Goal: Communication & Community: Ask a question

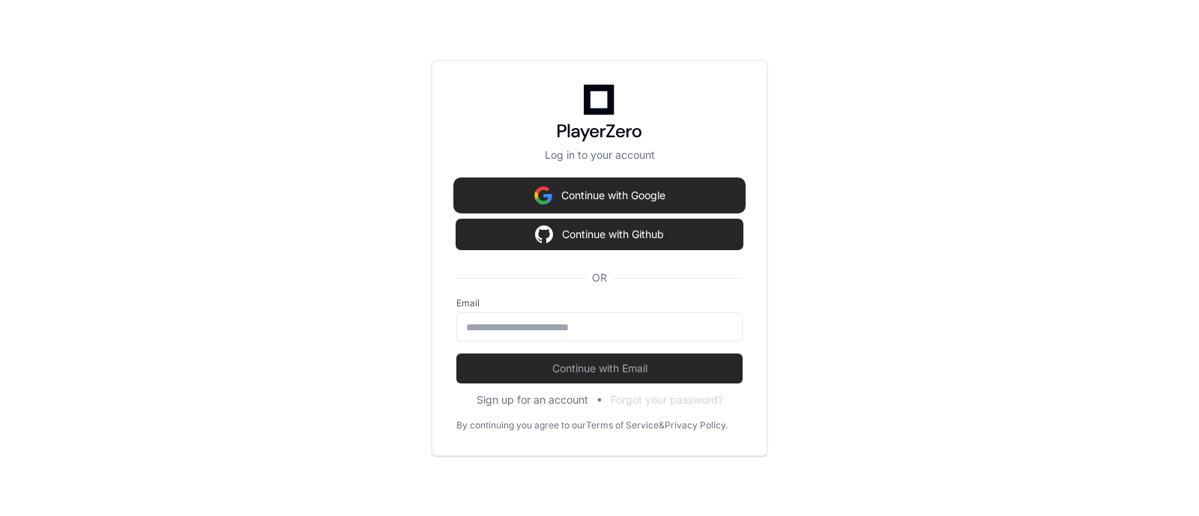
click at [634, 199] on button "Continue with Google" at bounding box center [599, 196] width 286 height 30
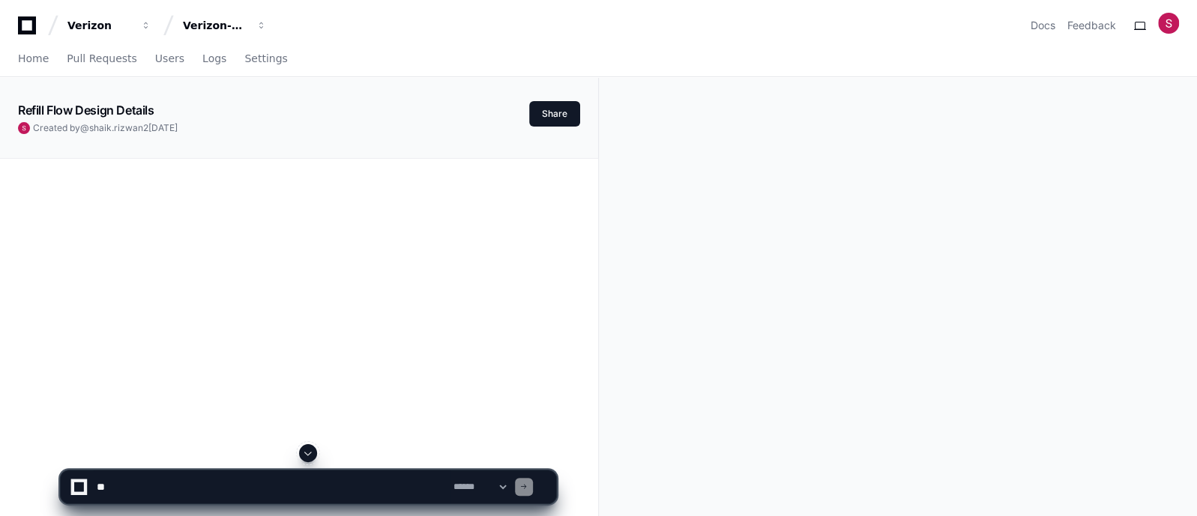
click at [178, 488] on textarea at bounding box center [272, 487] width 357 height 33
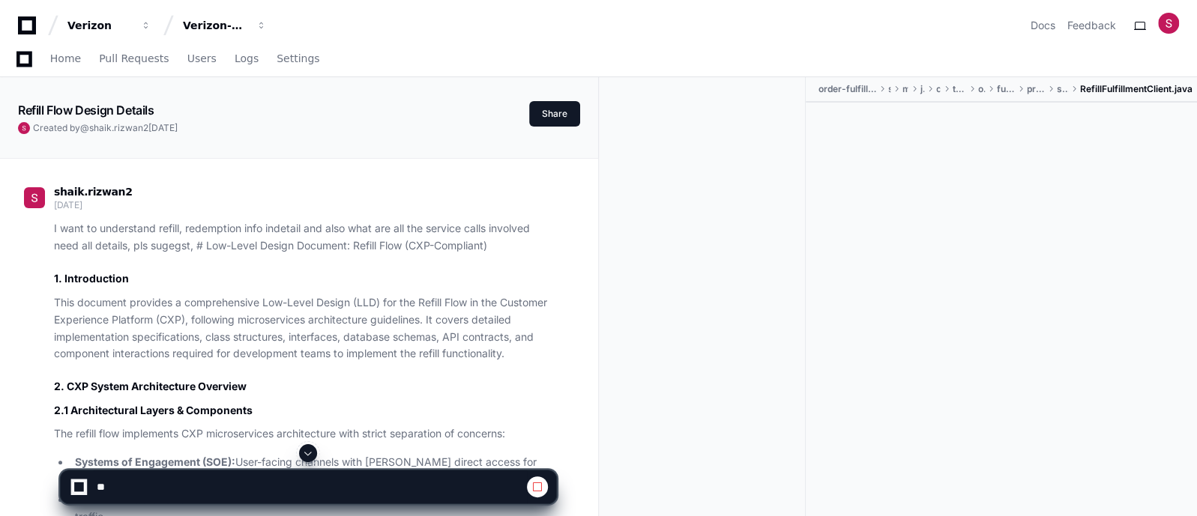
click at [128, 486] on textarea at bounding box center [310, 487] width 433 height 33
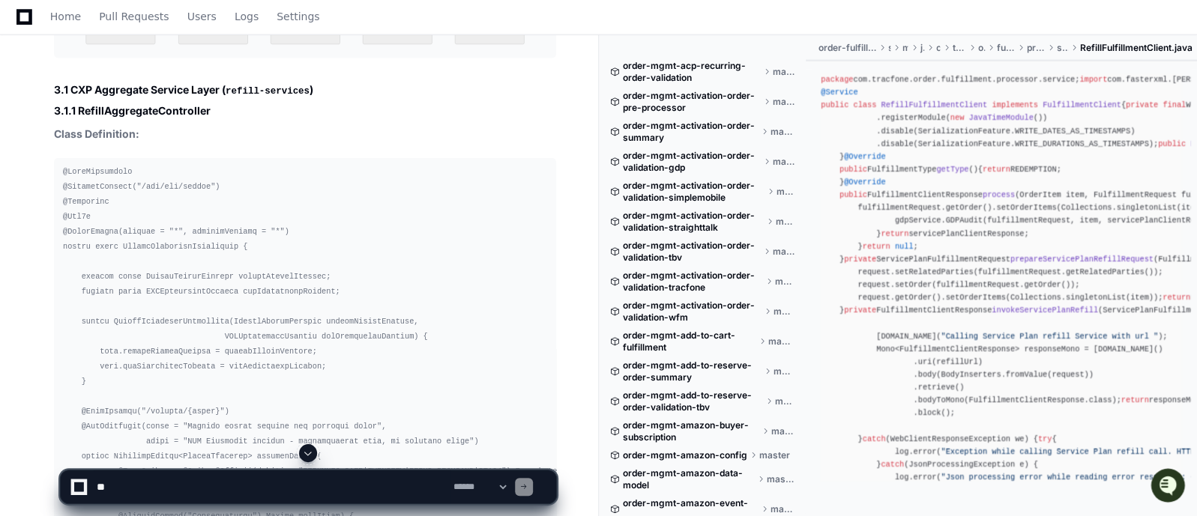
scroll to position [2708, 0]
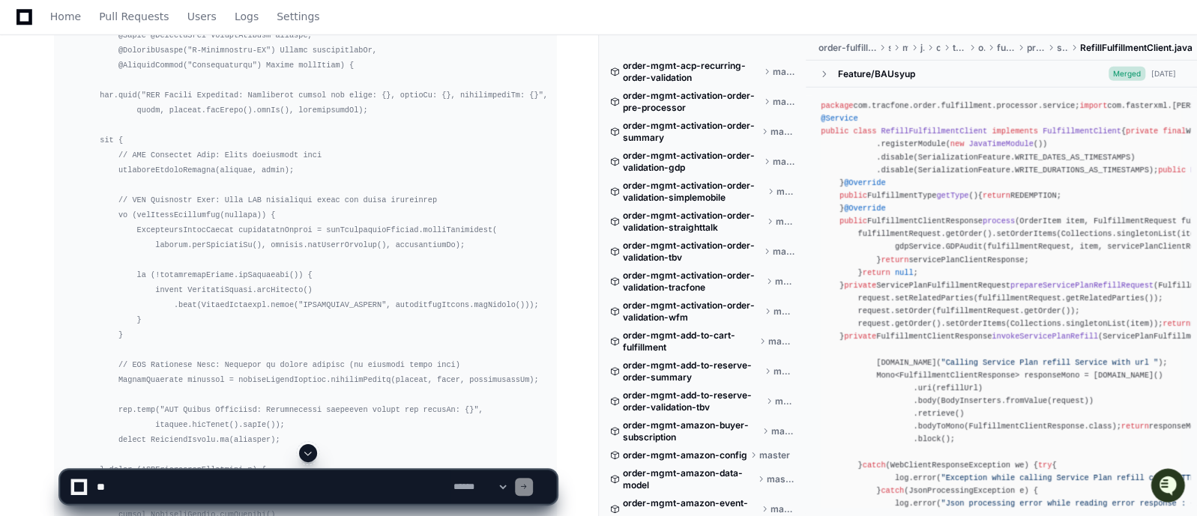
click at [204, 480] on textarea at bounding box center [272, 487] width 357 height 33
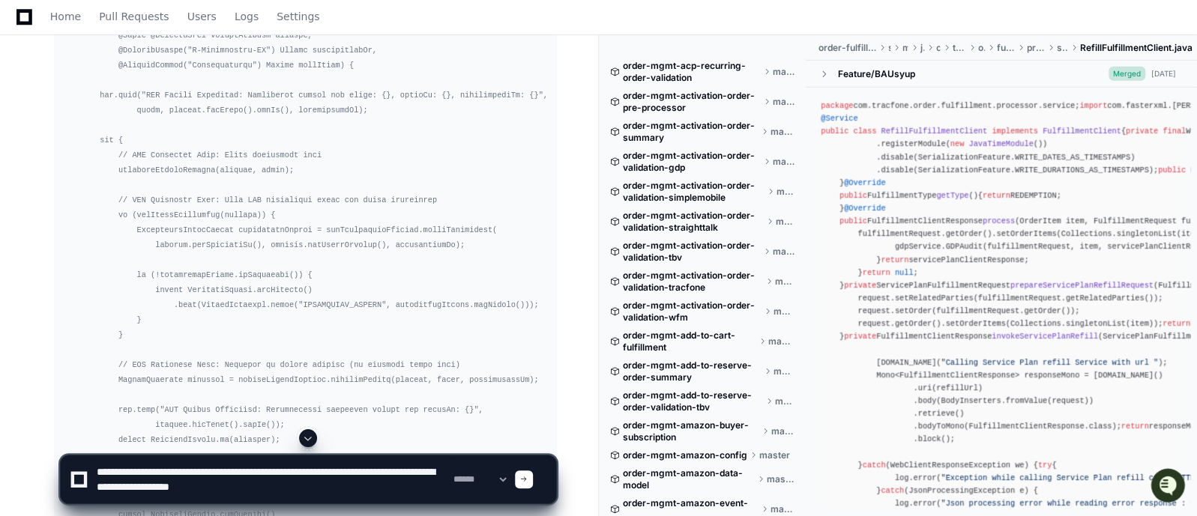
type textarea "**********"
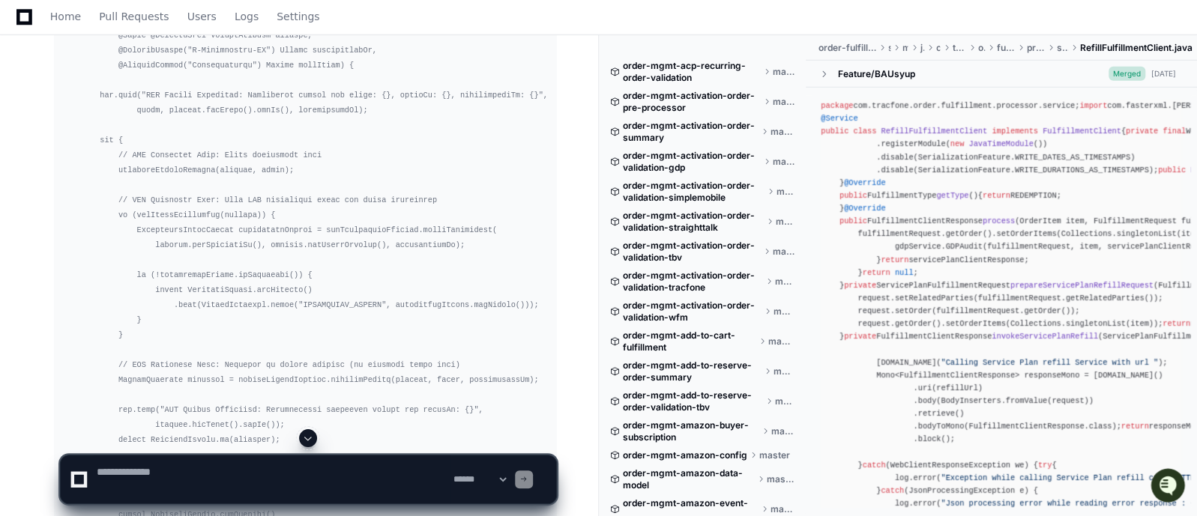
scroll to position [0, 0]
